Goal: Connect with others: Connect with others

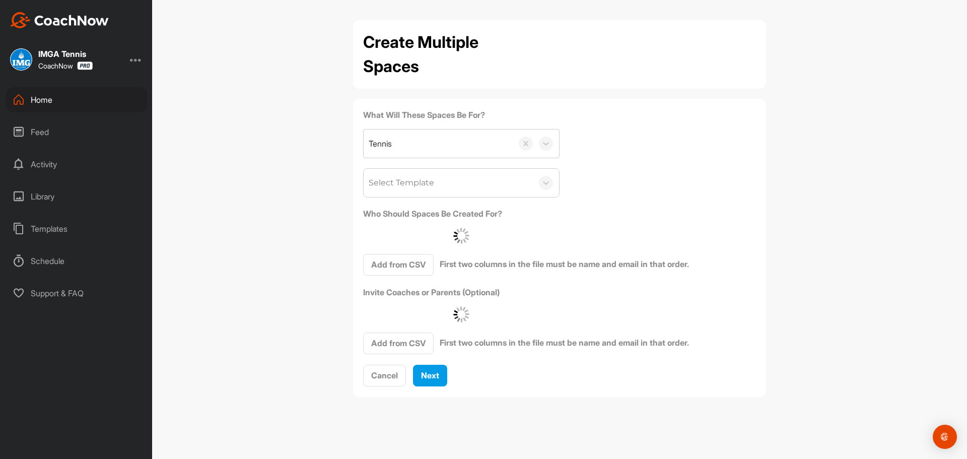
click at [73, 93] on div "Home" at bounding box center [77, 99] width 142 height 25
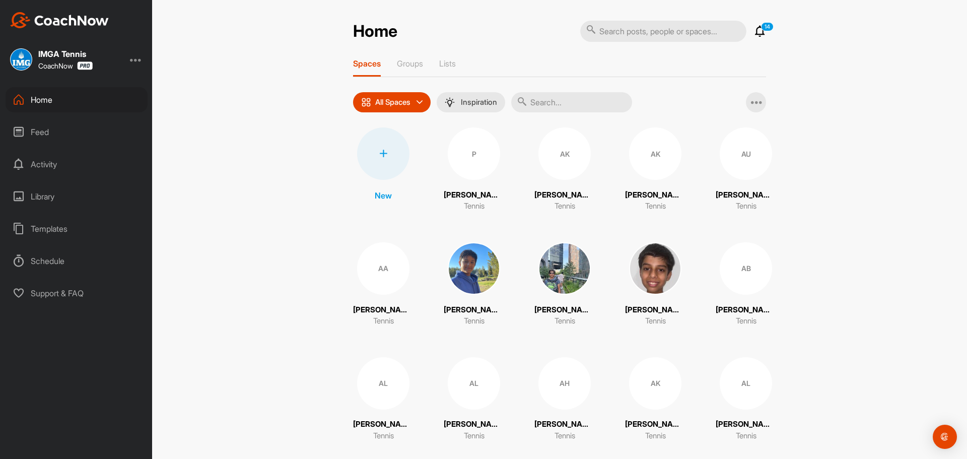
click at [576, 98] on input "text" at bounding box center [571, 102] width 121 height 20
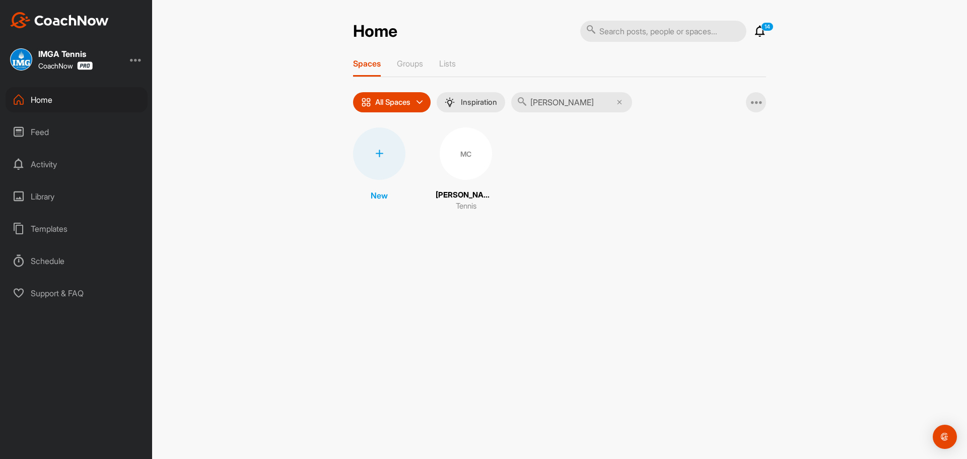
type input "[PERSON_NAME]"
click at [468, 163] on div "MC" at bounding box center [466, 153] width 52 height 52
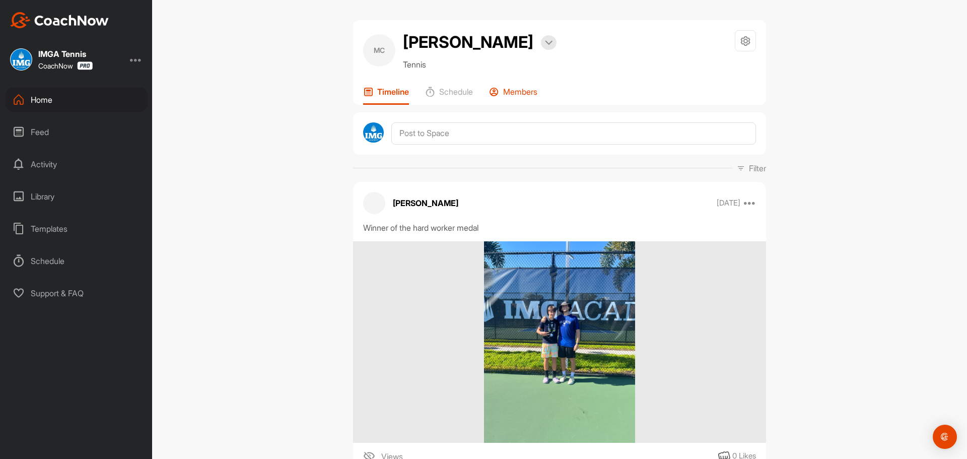
click at [523, 92] on p "Members" at bounding box center [520, 92] width 34 height 10
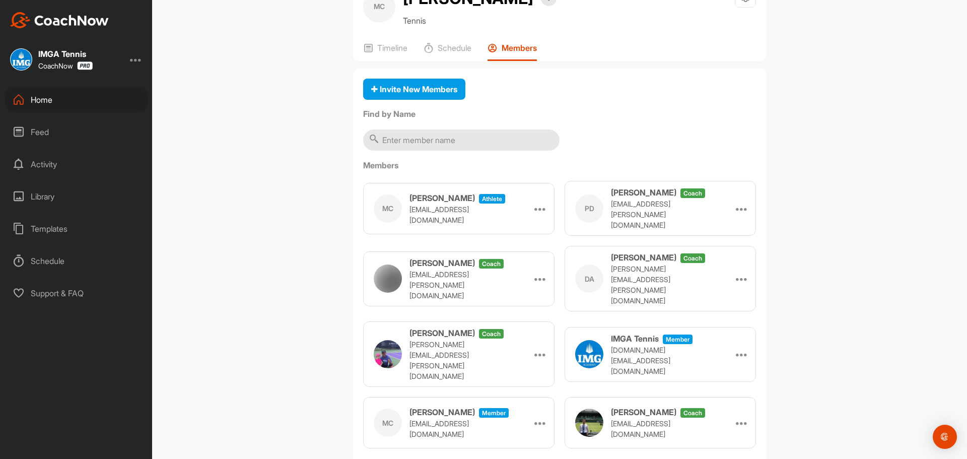
scroll to position [45, 0]
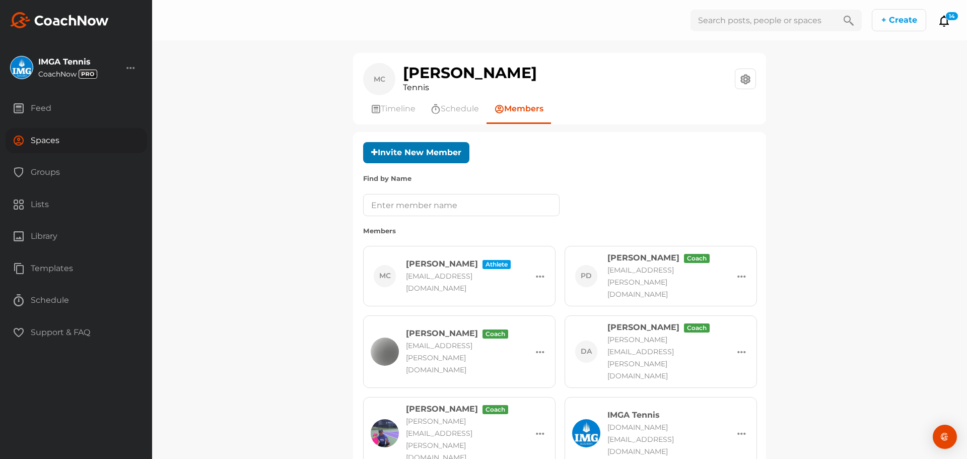
click at [423, 157] on button "Invite New Member" at bounding box center [416, 153] width 106 height 22
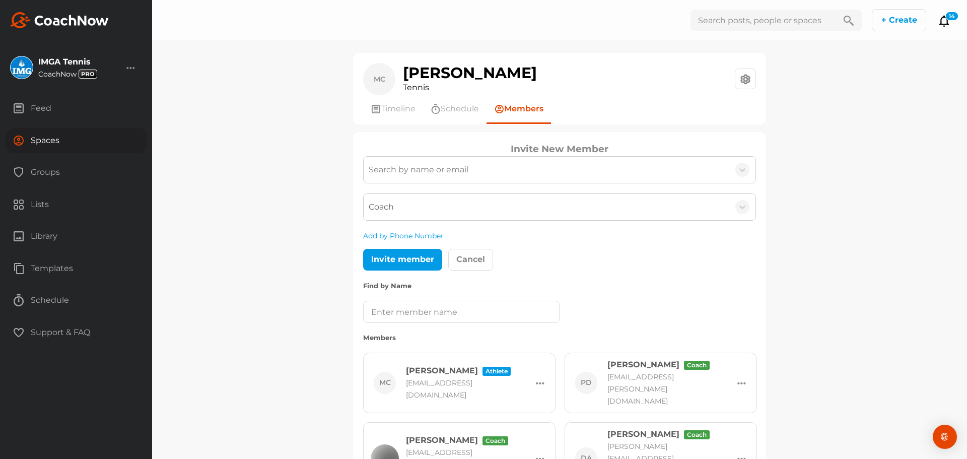
click at [460, 173] on div "Search by name or email" at bounding box center [419, 170] width 100 height 12
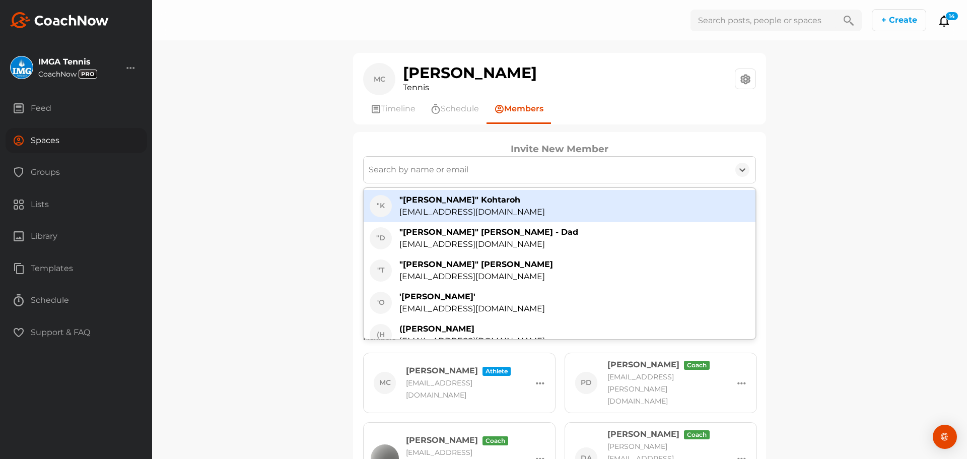
paste input "mailto:alina.cazangiu@gmail.com"
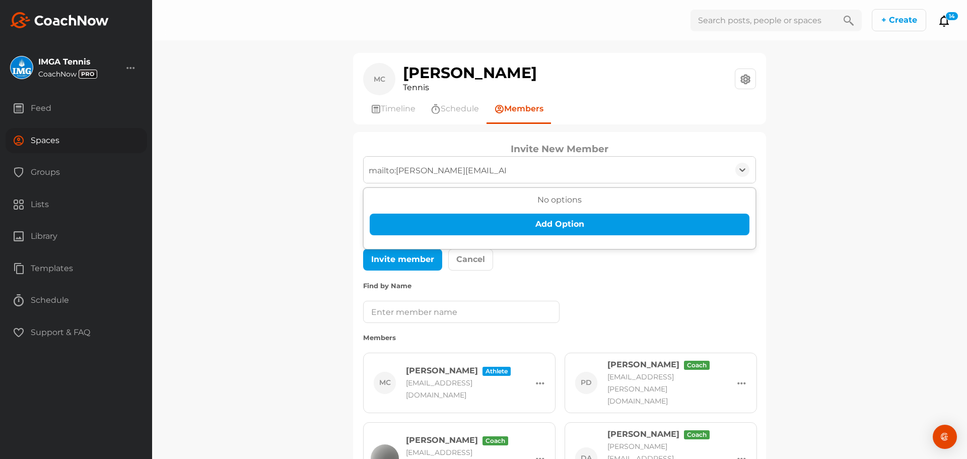
drag, startPoint x: 394, startPoint y: 169, endPoint x: 354, endPoint y: 170, distance: 40.3
click at [354, 170] on div "Invite New Member Invite New Member 0 results available for search term mailto:…" at bounding box center [559, 393] width 413 height 523
type input "alina.cazangiu@gmail.com"
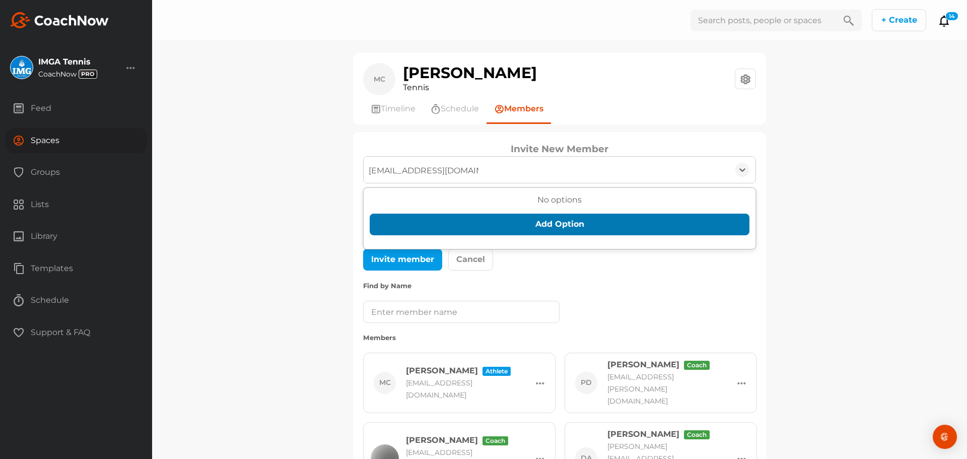
click at [429, 231] on button "Add Option" at bounding box center [560, 225] width 380 height 22
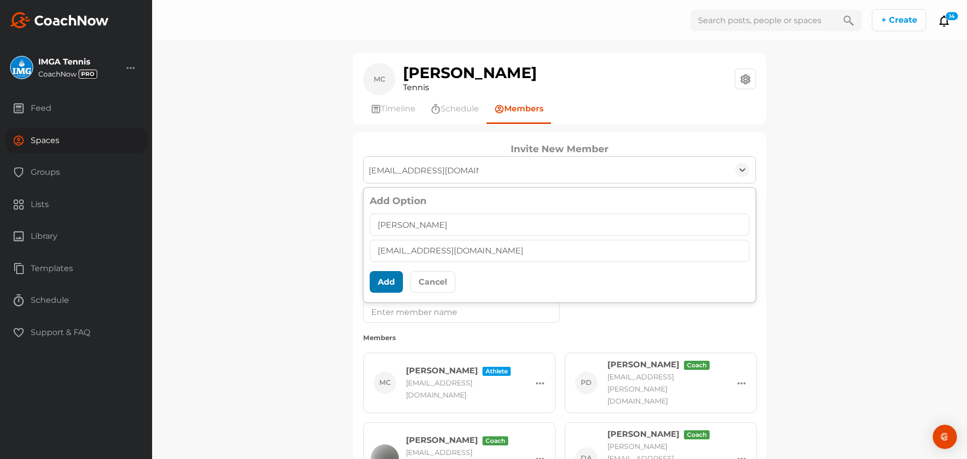
type input "Alina Cazangiu"
click at [380, 282] on button "Add" at bounding box center [386, 282] width 33 height 22
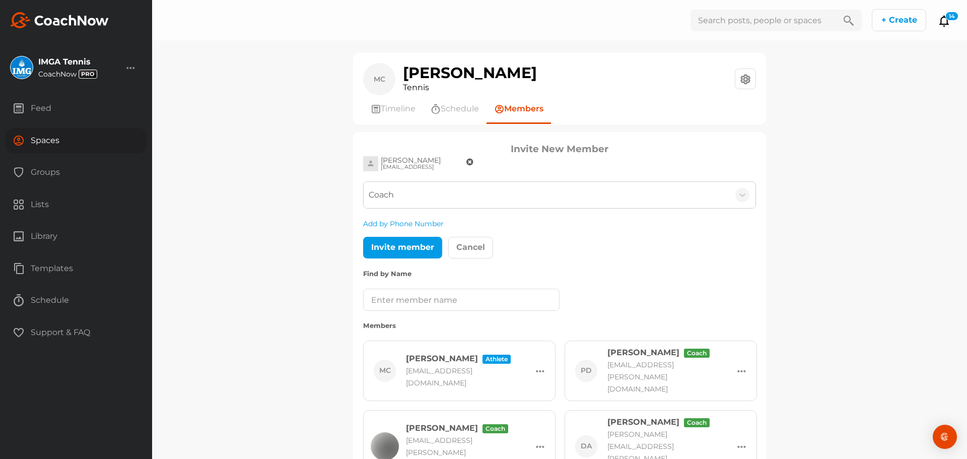
click at [386, 190] on div "Coach" at bounding box center [381, 195] width 25 height 12
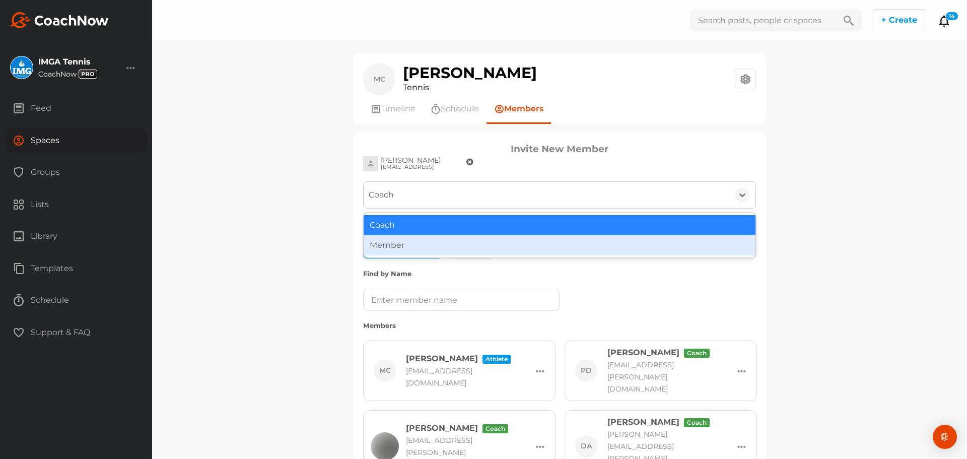
click at [389, 244] on div "Member" at bounding box center [560, 245] width 392 height 20
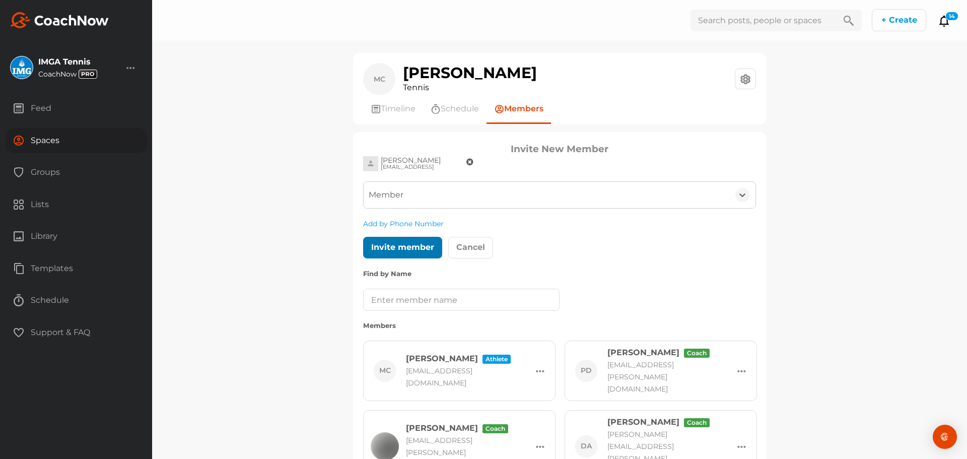
click at [392, 245] on div at bounding box center [403, 247] width 22 height 12
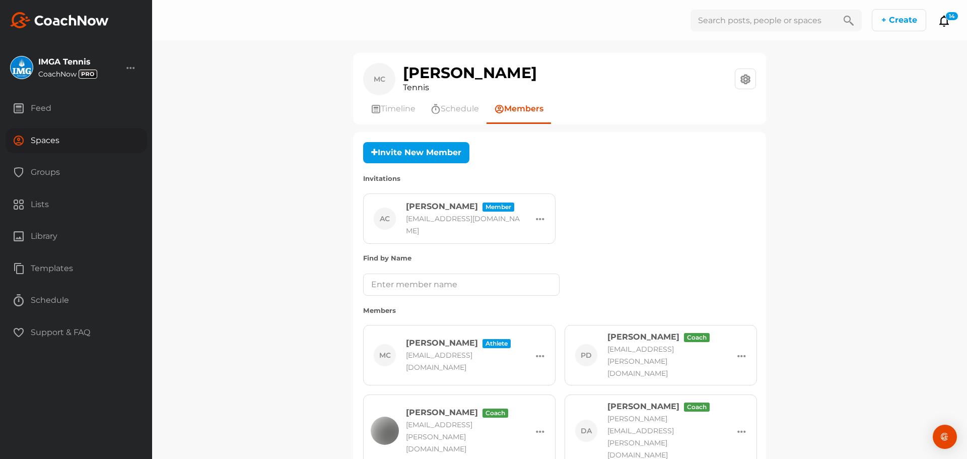
click at [67, 134] on div "Spaces" at bounding box center [77, 140] width 142 height 25
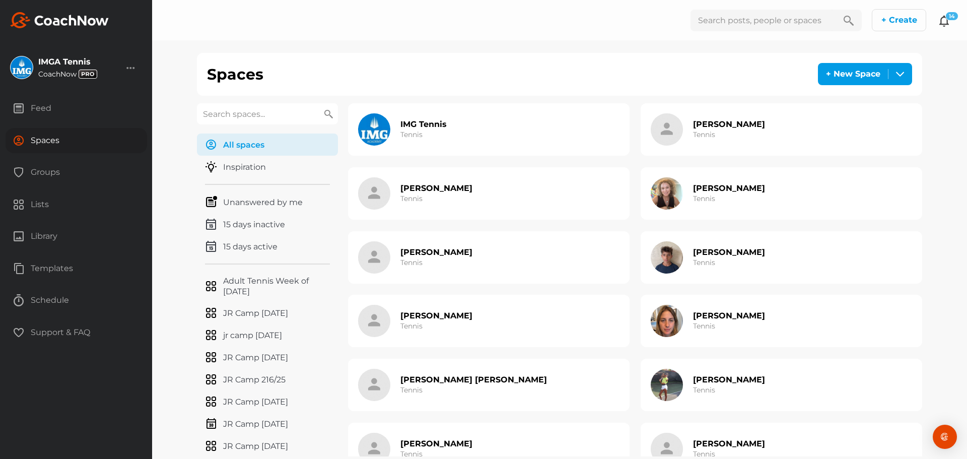
click at [945, 23] on icon at bounding box center [944, 21] width 12 height 12
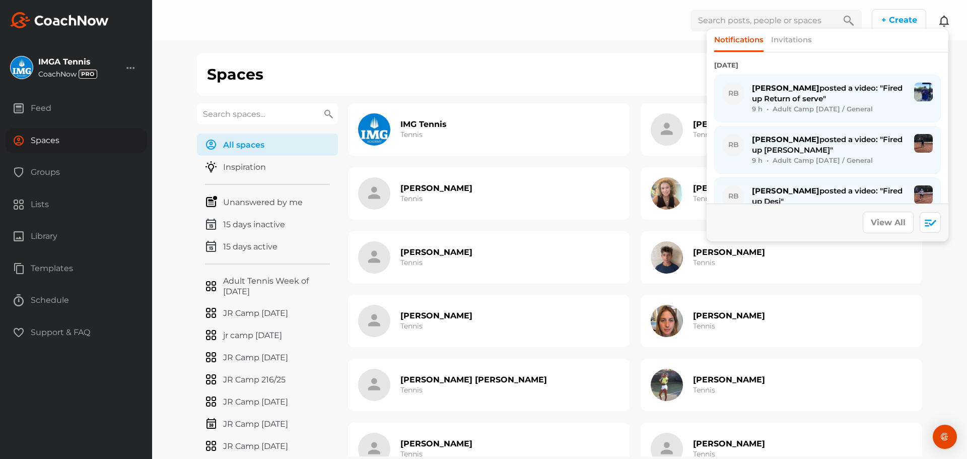
click at [946, 23] on icon at bounding box center [944, 21] width 12 height 12
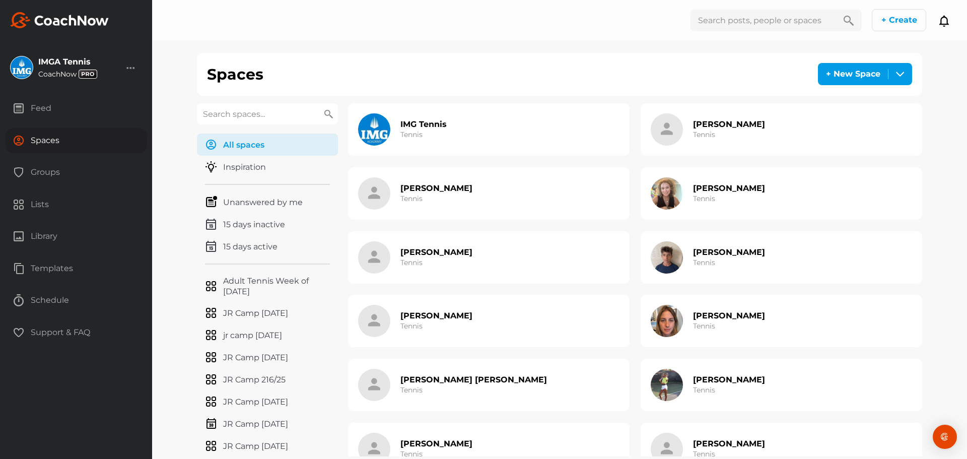
click at [253, 119] on input "text" at bounding box center [267, 113] width 141 height 21
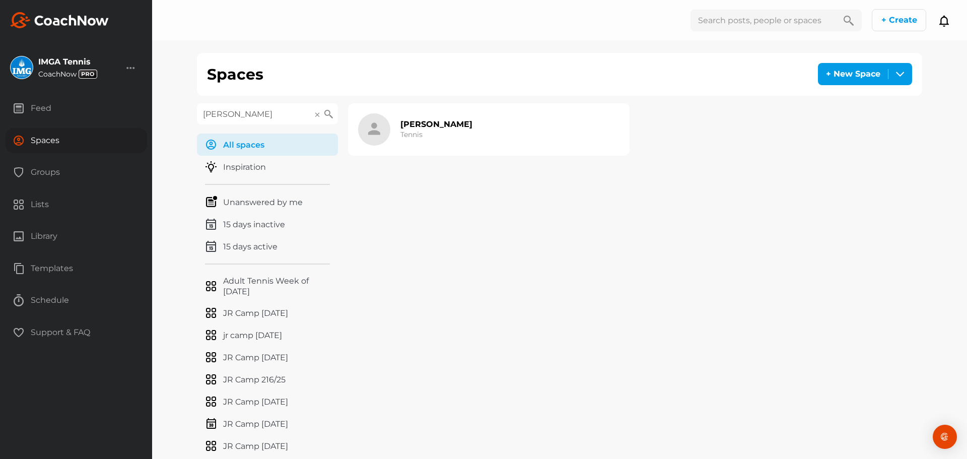
type input "[PERSON_NAME]"
click at [470, 130] on div "Mihai Cazangiu Tennis" at bounding box center [489, 129] width 282 height 52
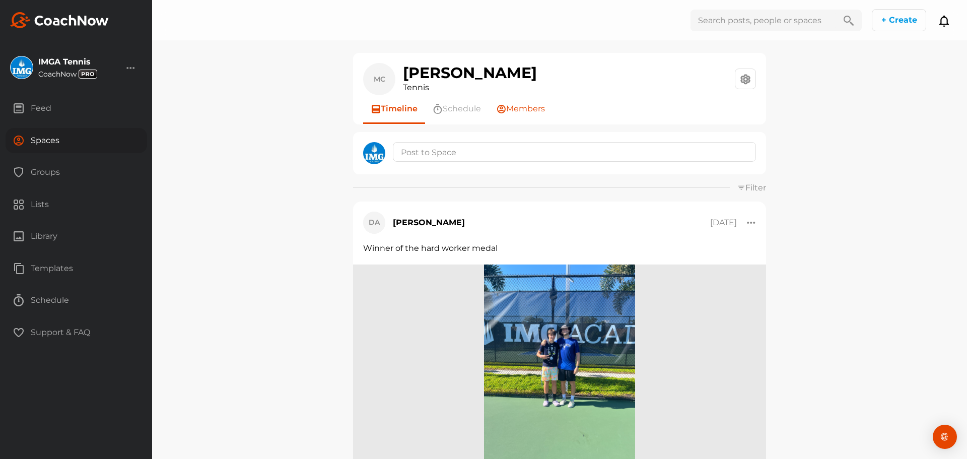
click at [521, 112] on span "Members" at bounding box center [525, 109] width 39 height 12
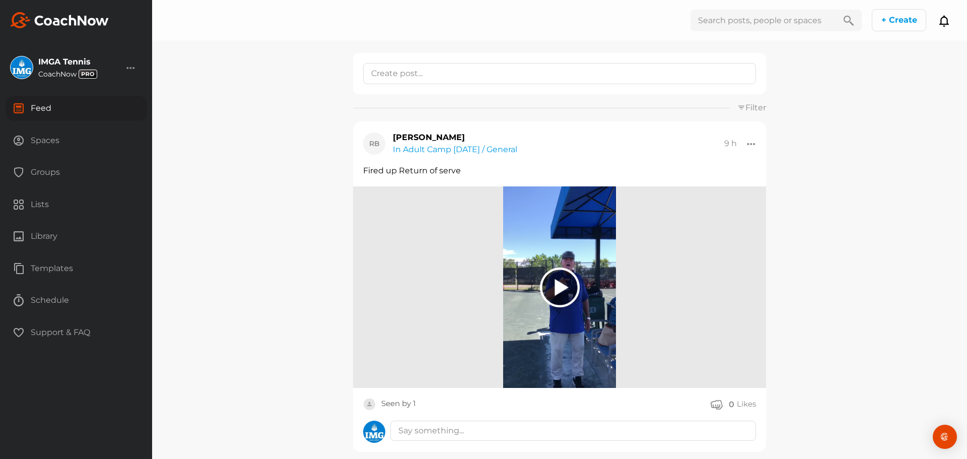
click at [57, 111] on div "Feed" at bounding box center [77, 108] width 142 height 25
click at [83, 136] on div "Spaces" at bounding box center [77, 140] width 142 height 25
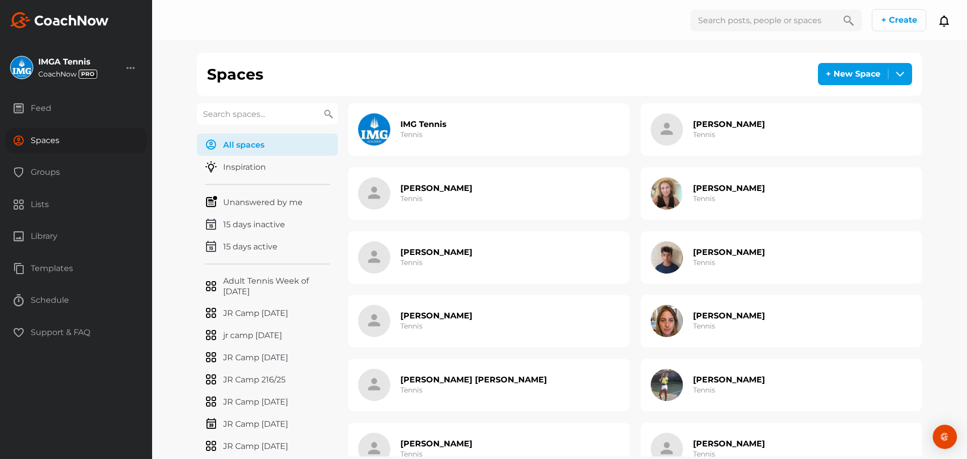
click at [233, 114] on input "text" at bounding box center [267, 113] width 141 height 21
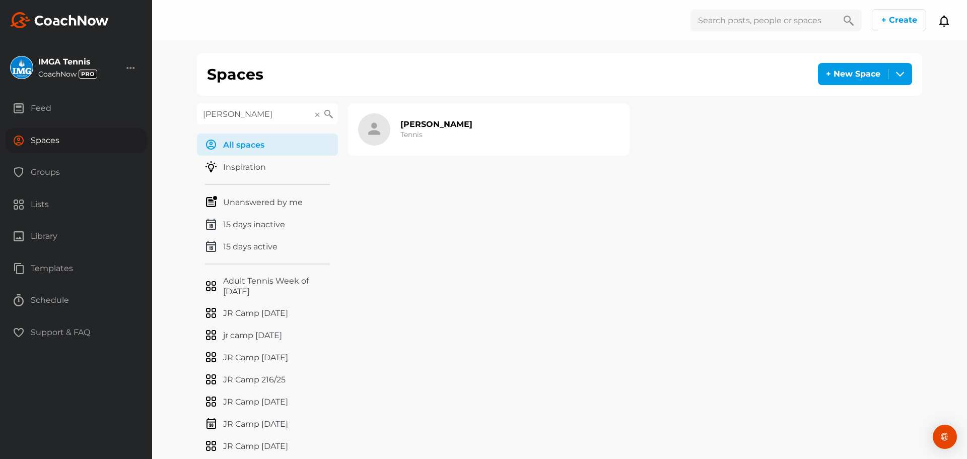
type input "[PERSON_NAME]"
click at [416, 124] on h2 "[PERSON_NAME]" at bounding box center [436, 124] width 72 height 11
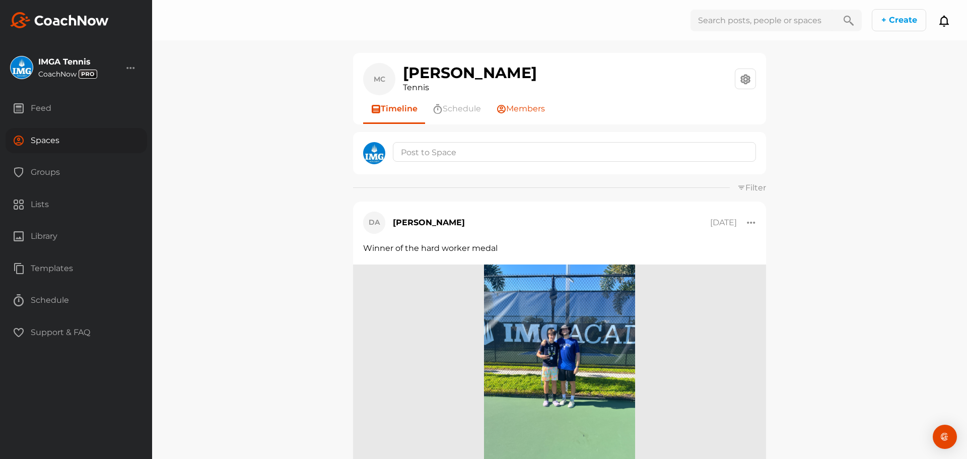
click at [528, 113] on span "Members" at bounding box center [525, 109] width 39 height 12
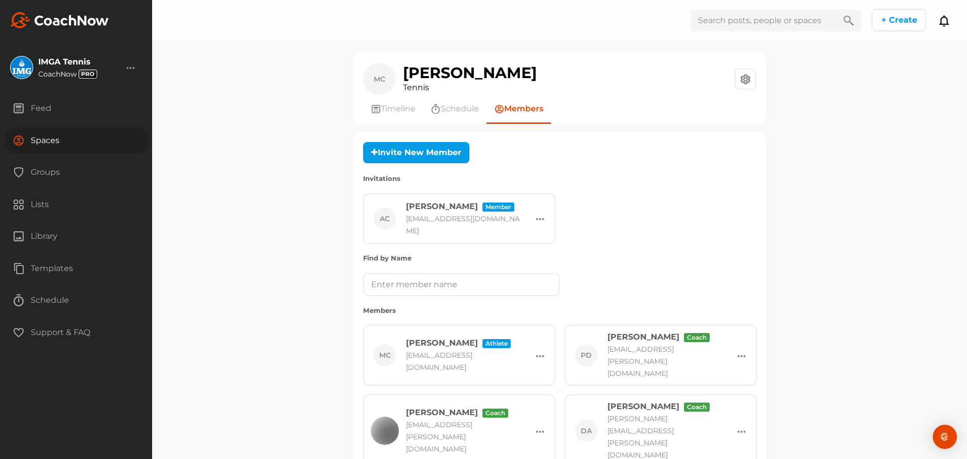
scroll to position [132, 0]
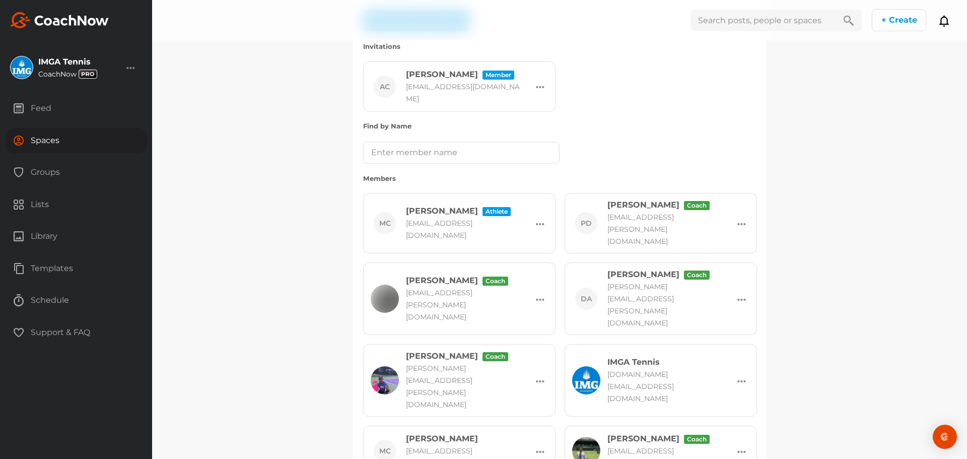
click at [50, 142] on div "Spaces" at bounding box center [77, 140] width 142 height 25
